Goal: Task Accomplishment & Management: Manage account settings

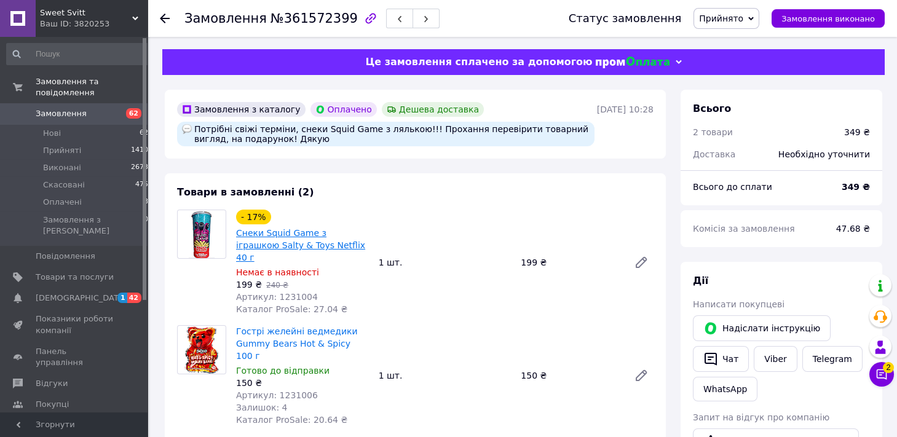
click at [296, 238] on link "Снеки Squid Game з іграшкою Salty & Toys Netflix 40 г" at bounding box center [300, 245] width 129 height 34
click at [167, 19] on use at bounding box center [165, 19] width 10 height 10
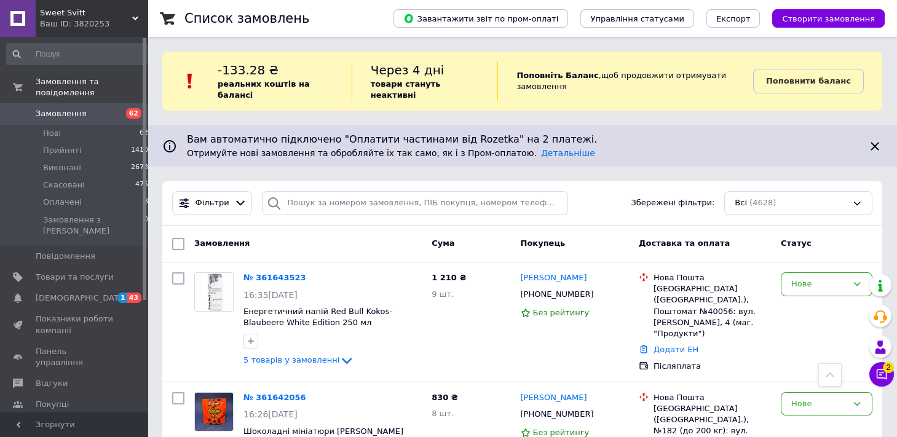
scroll to position [543, 0]
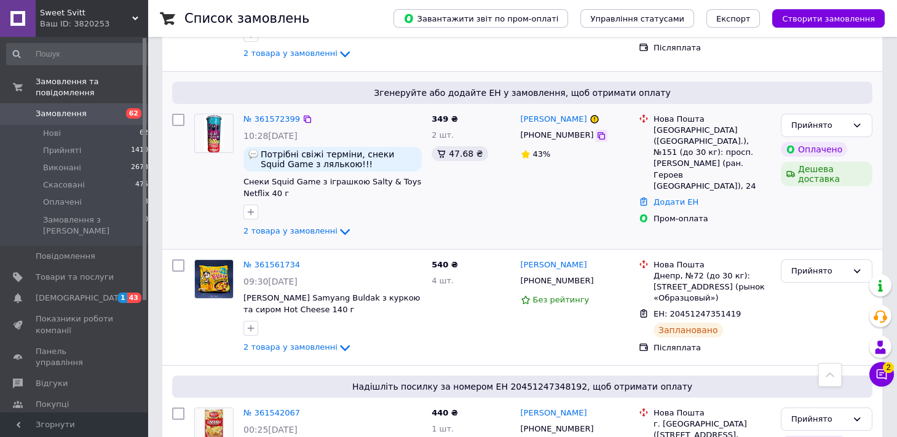
click at [596, 131] on icon at bounding box center [601, 136] width 10 height 10
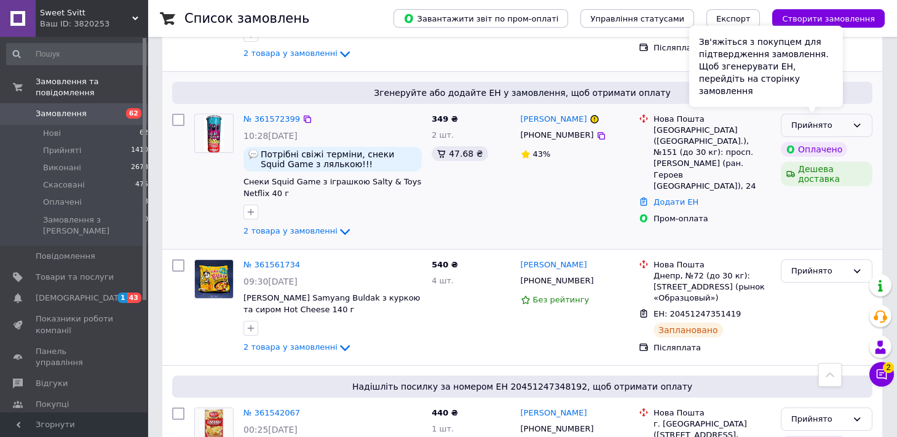
click at [849, 114] on div "Прийнято" at bounding box center [827, 126] width 92 height 24
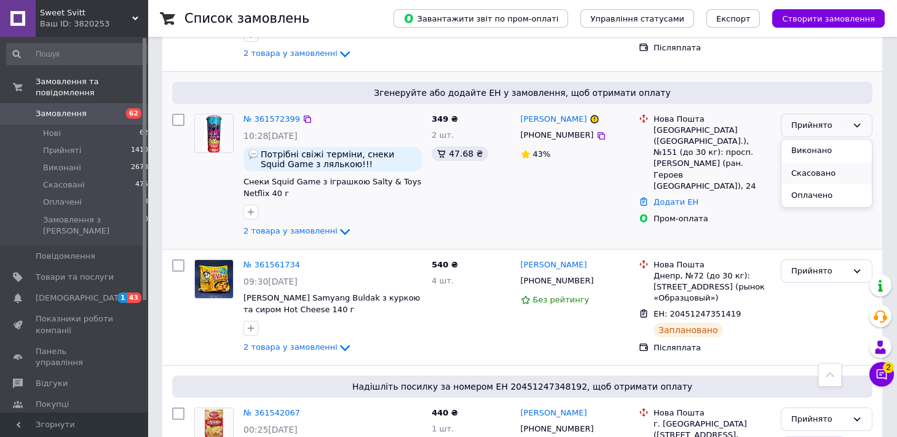
click at [803, 162] on li "Скасовано" at bounding box center [826, 173] width 90 height 23
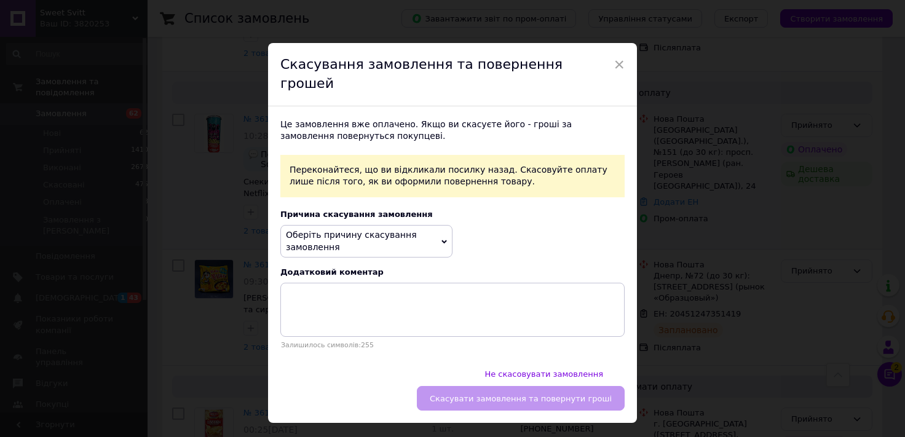
click at [392, 231] on span "Оберіть причину скасування замовлення" at bounding box center [366, 241] width 172 height 33
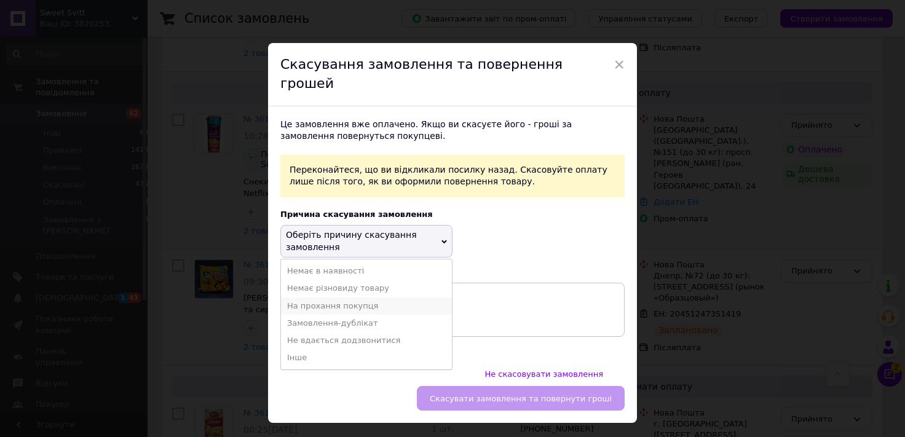
click at [336, 297] on li "На прохання покупця" at bounding box center [366, 305] width 171 height 17
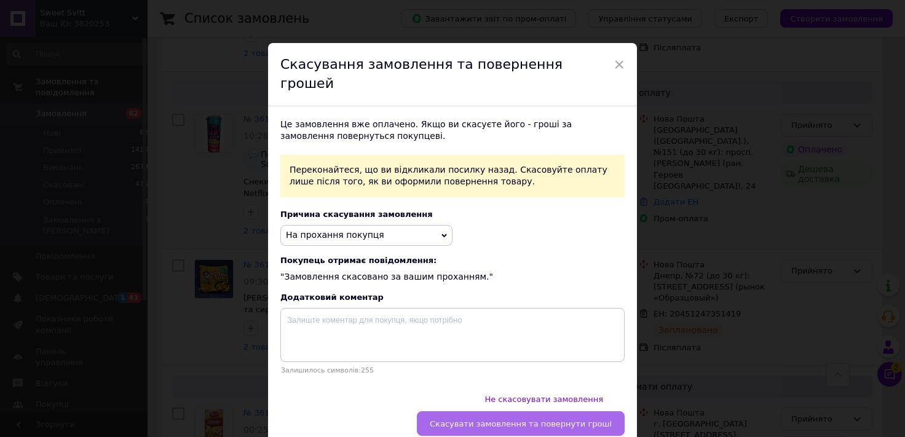
click at [537, 419] on span "Скасувати замовлення та повернути гроші" at bounding box center [521, 423] width 182 height 9
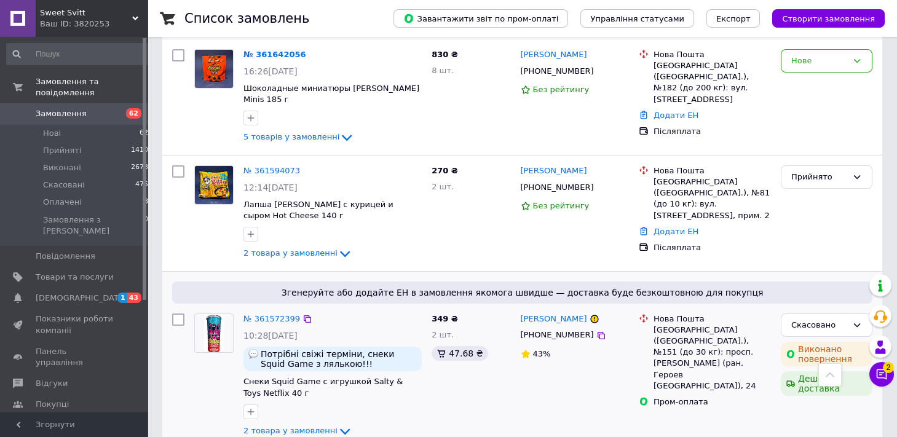
scroll to position [339, 0]
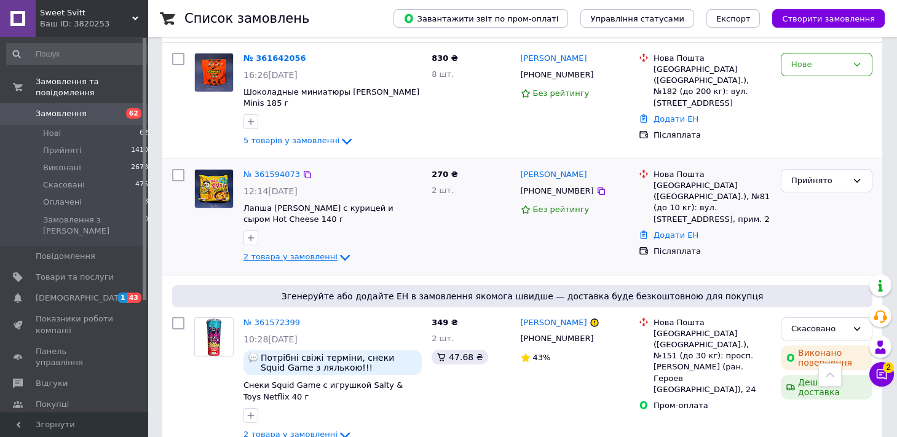
click at [322, 252] on span "2 товара у замовленні" at bounding box center [290, 256] width 94 height 9
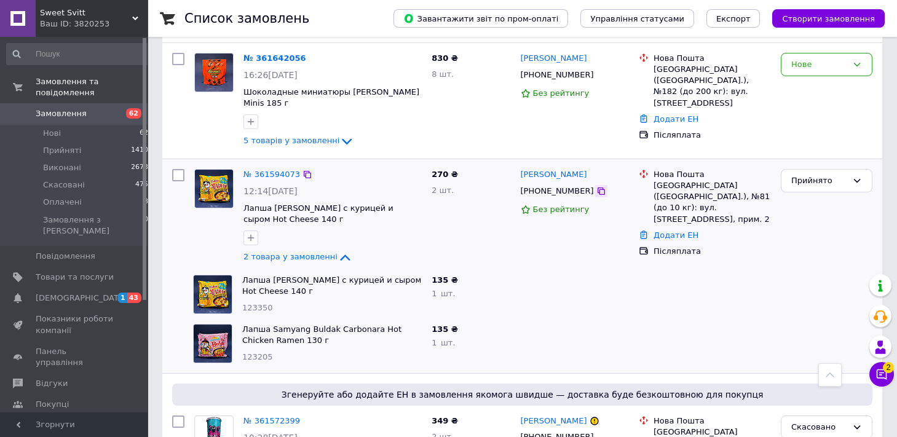
click at [596, 186] on icon at bounding box center [601, 191] width 10 height 10
click at [597, 187] on icon at bounding box center [600, 190] width 7 height 7
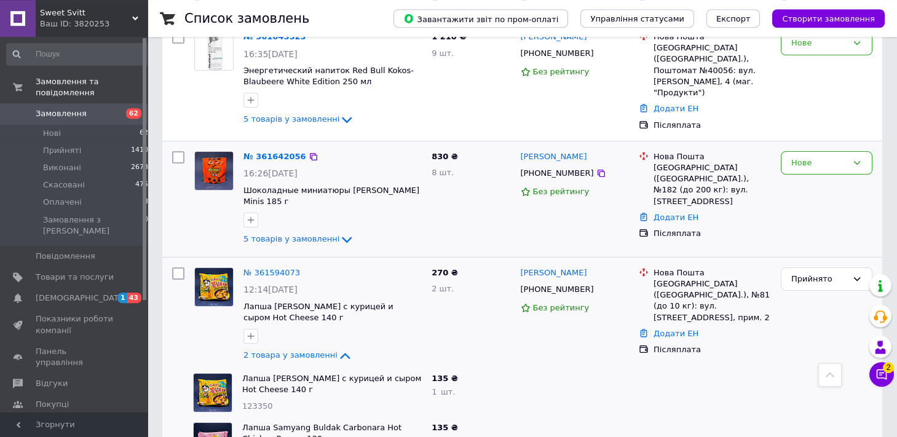
scroll to position [203, 0]
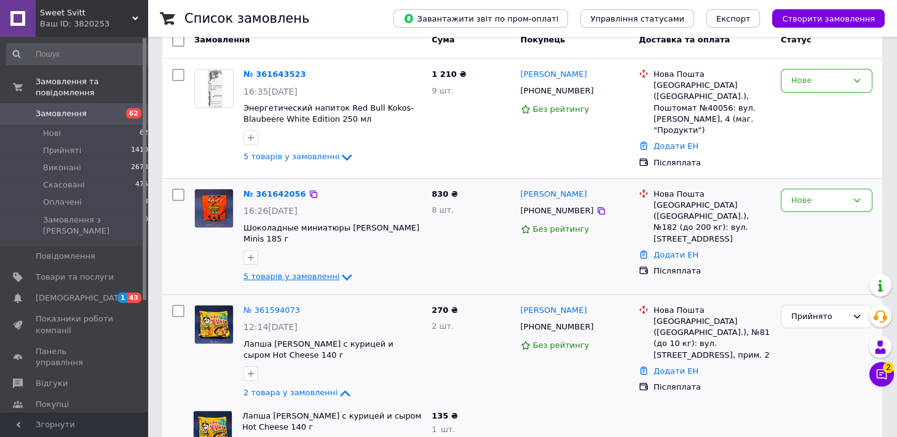
click at [326, 272] on span "5 товарів у замовленні" at bounding box center [291, 276] width 96 height 9
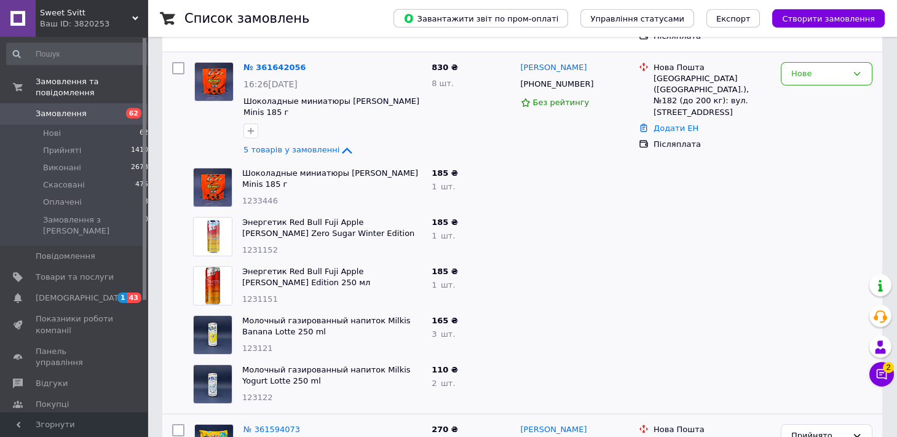
scroll to position [339, 0]
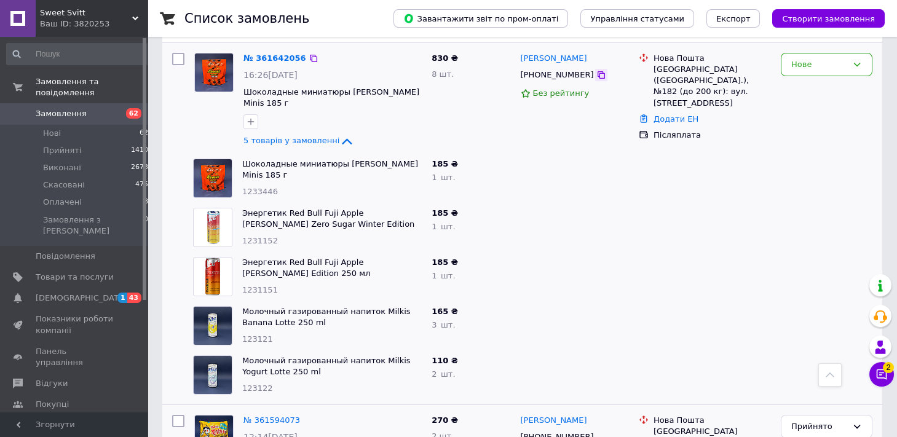
click at [596, 70] on icon at bounding box center [601, 75] width 10 height 10
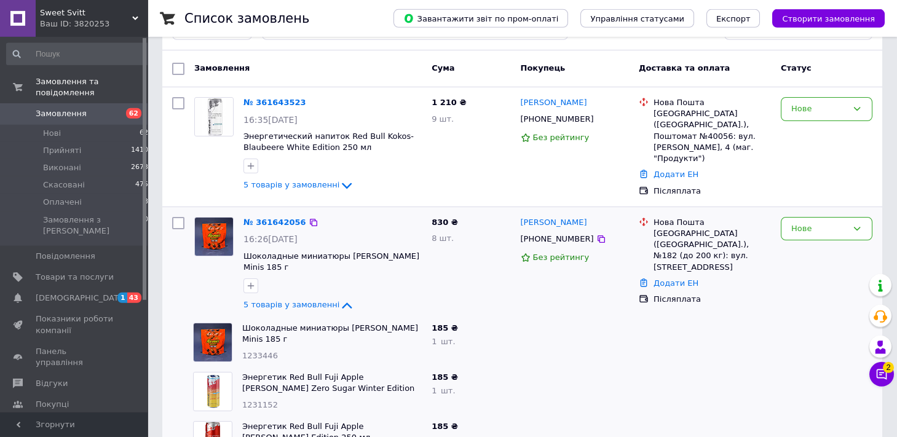
scroll to position [203, 0]
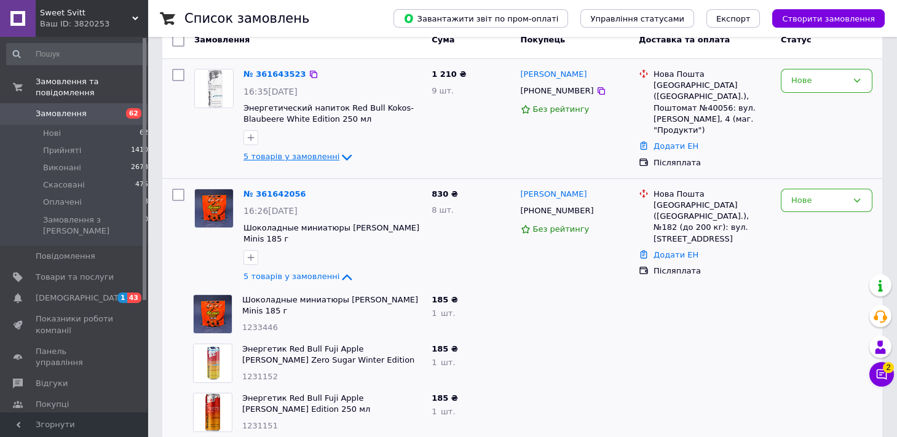
click at [339, 150] on icon at bounding box center [346, 157] width 15 height 15
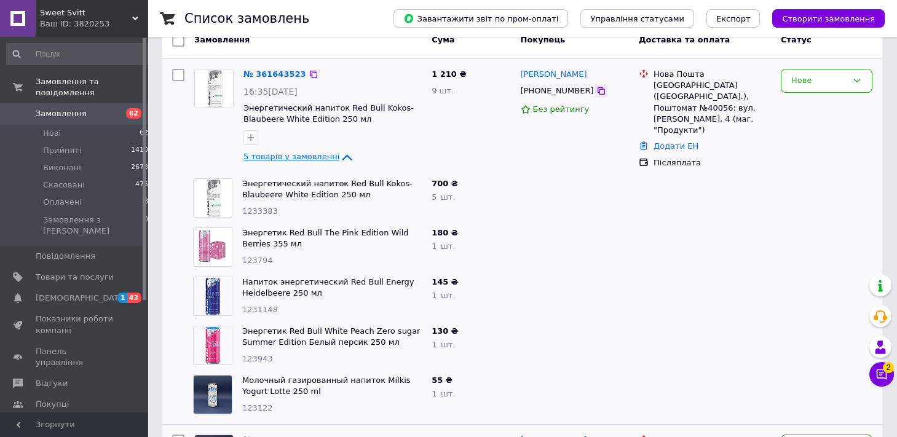
click at [596, 86] on icon at bounding box center [601, 91] width 10 height 10
click at [278, 69] on link "№ 361643523" at bounding box center [274, 73] width 63 height 9
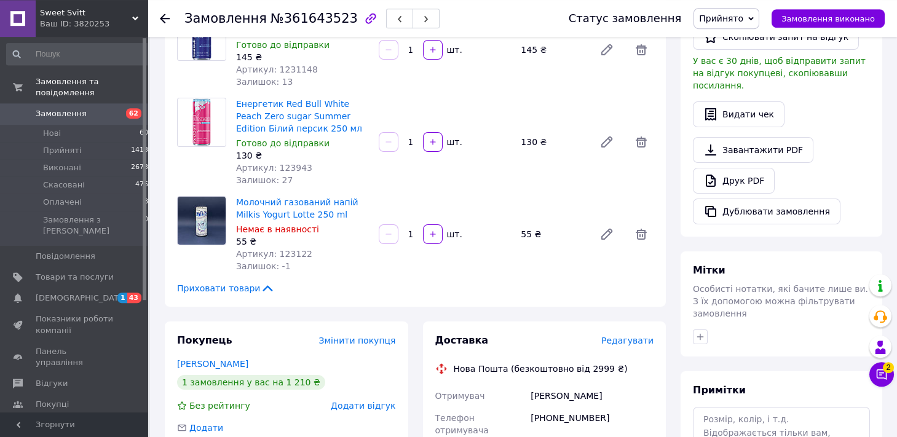
scroll to position [339, 0]
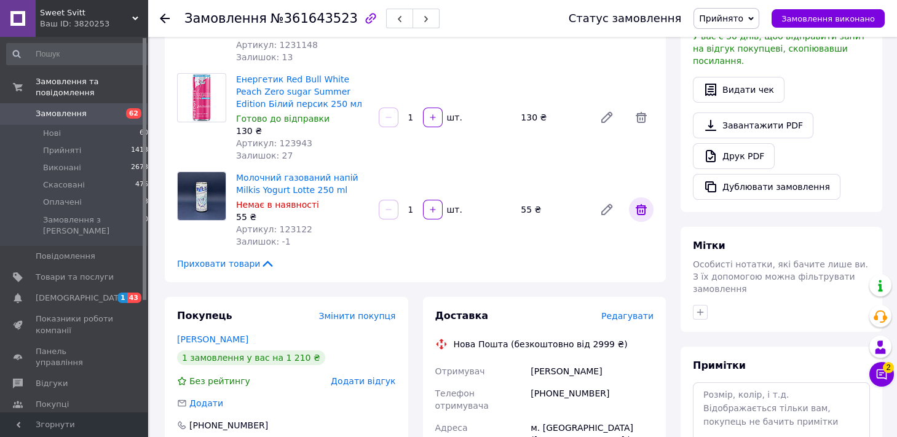
click at [647, 209] on icon at bounding box center [641, 209] width 15 height 15
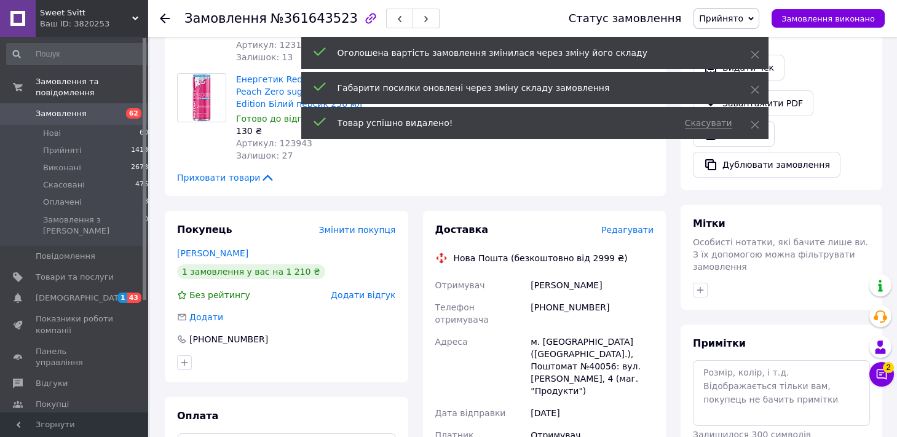
scroll to position [0, 0]
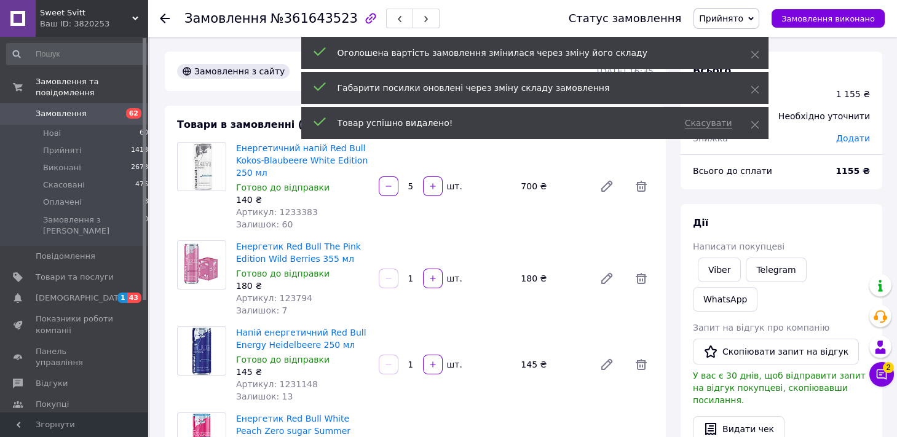
click at [162, 15] on icon at bounding box center [165, 19] width 10 height 10
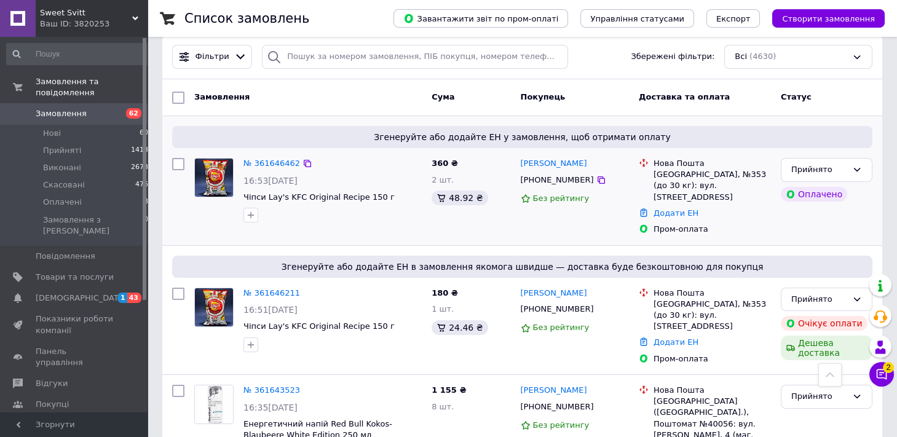
scroll to position [145, 0]
click at [597, 178] on icon at bounding box center [600, 181] width 7 height 7
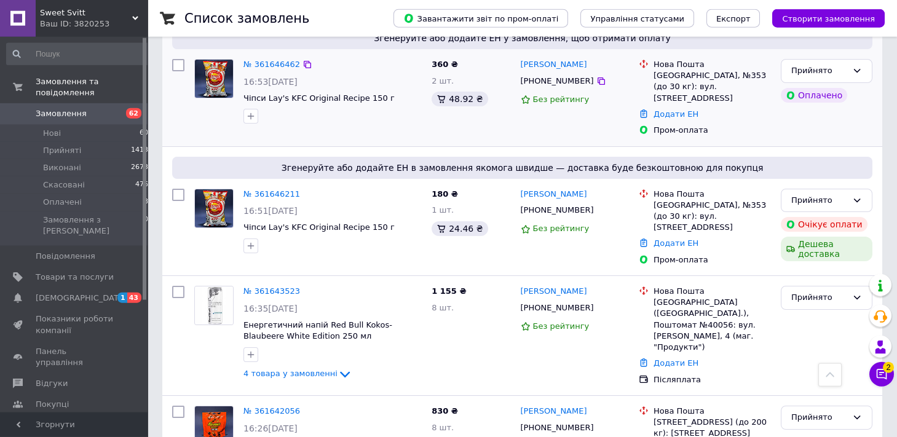
scroll to position [213, 0]
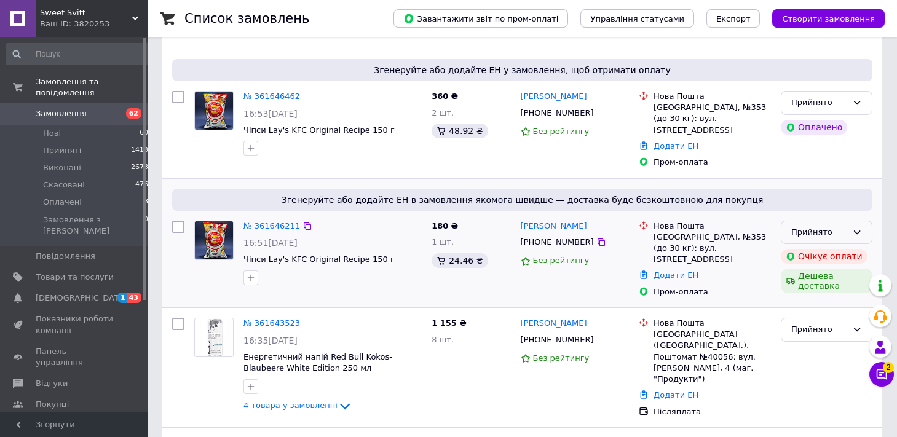
click at [860, 227] on icon at bounding box center [857, 232] width 10 height 10
click at [805, 269] on li "Скасовано" at bounding box center [826, 280] width 90 height 23
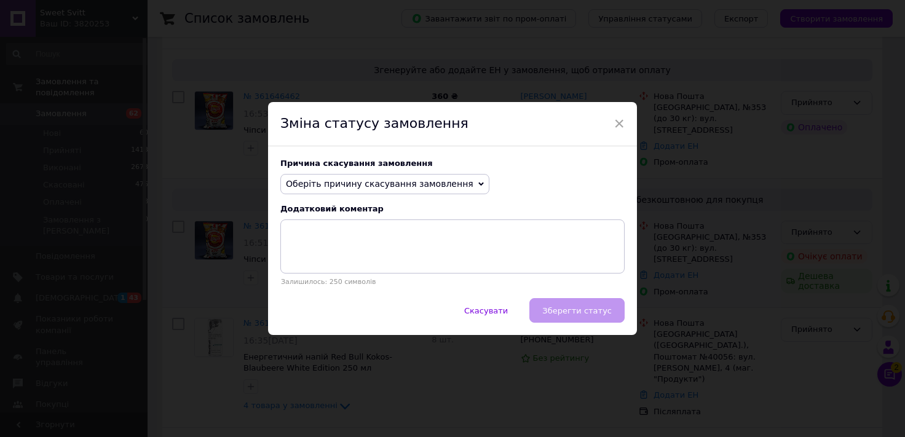
click at [401, 181] on span "Оберіть причину скасування замовлення" at bounding box center [379, 184] width 187 height 10
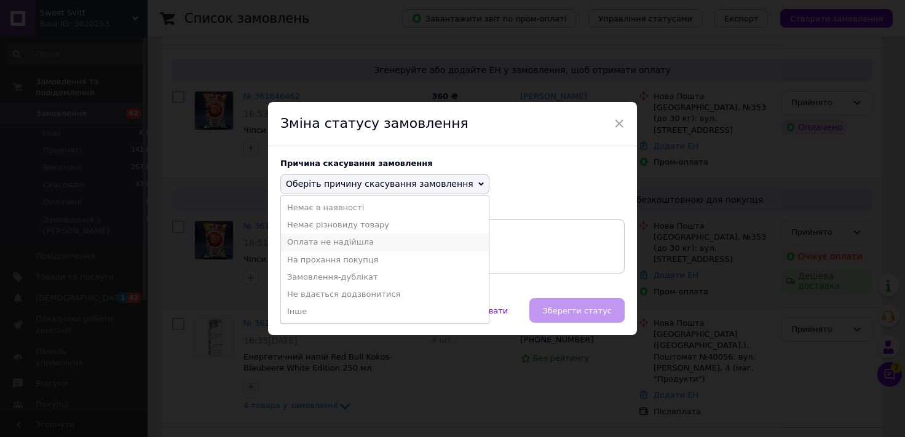
click at [331, 245] on li "Оплата не надійшла" at bounding box center [385, 242] width 208 height 17
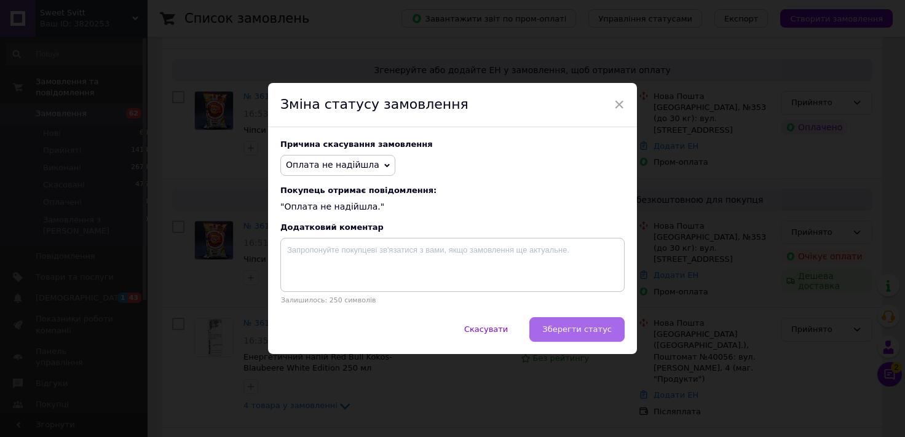
click at [589, 327] on span "Зберегти статус" at bounding box center [576, 329] width 69 height 9
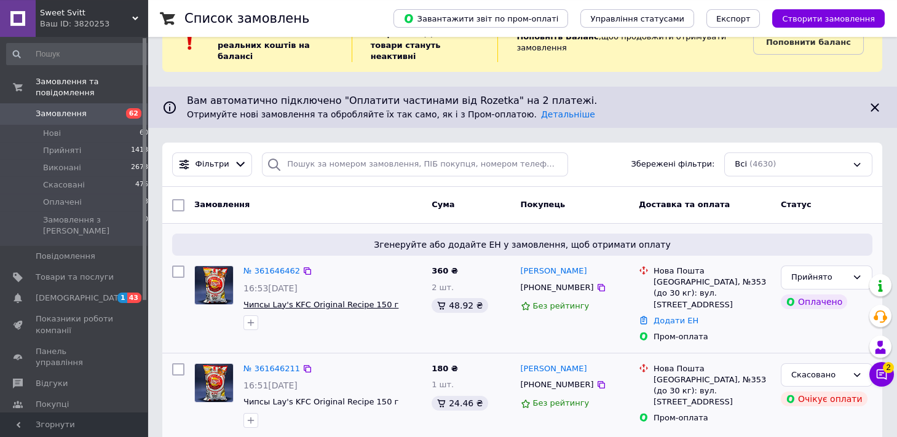
scroll to position [68, 0]
